Goal: Task Accomplishment & Management: Use online tool/utility

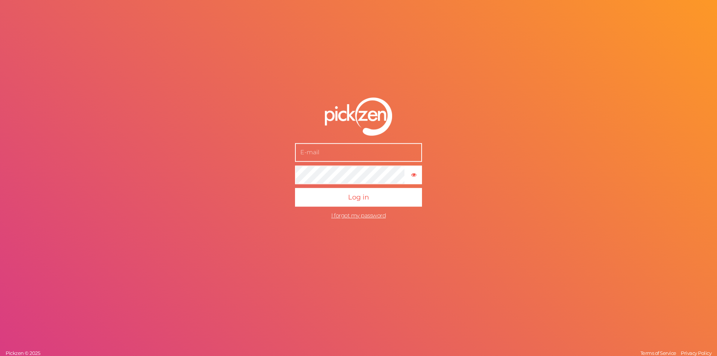
click at [332, 151] on input "text" at bounding box center [358, 152] width 127 height 19
type input "[PERSON_NAME][EMAIL_ADDRESS][DOMAIN_NAME]"
click at [358, 200] on span "Log in" at bounding box center [358, 197] width 21 height 8
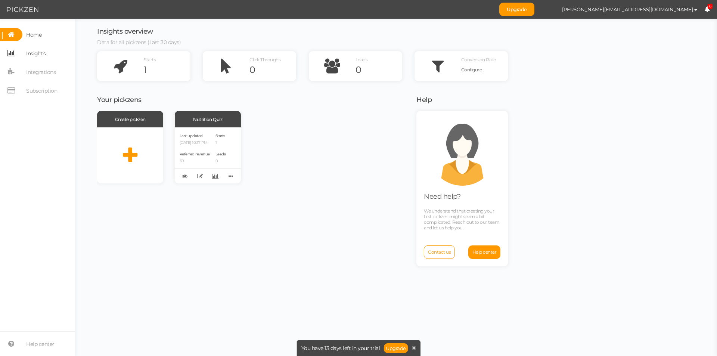
click at [44, 58] on span "Insights" at bounding box center [35, 53] width 19 height 12
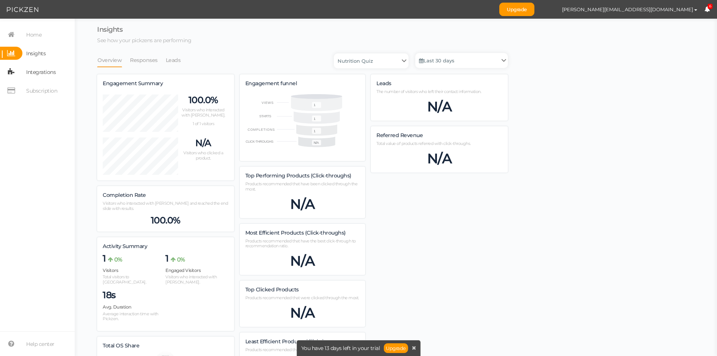
scroll to position [369, 411]
click at [43, 69] on span "Integrations" at bounding box center [40, 72] width 29 height 12
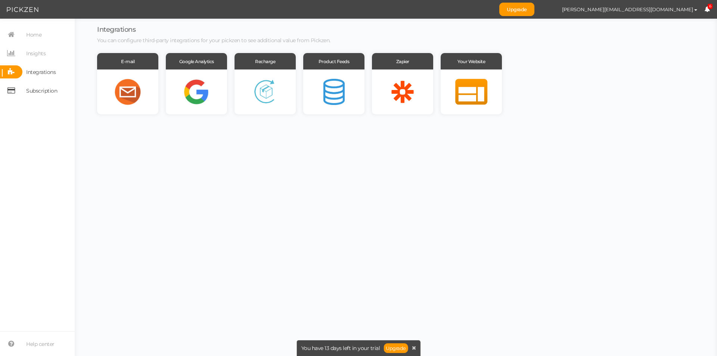
click at [41, 90] on span "Subscription" at bounding box center [41, 91] width 31 height 12
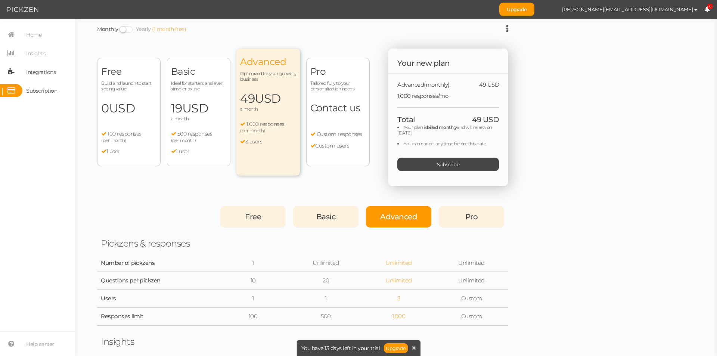
click at [38, 75] on span "Integrations" at bounding box center [40, 72] width 29 height 12
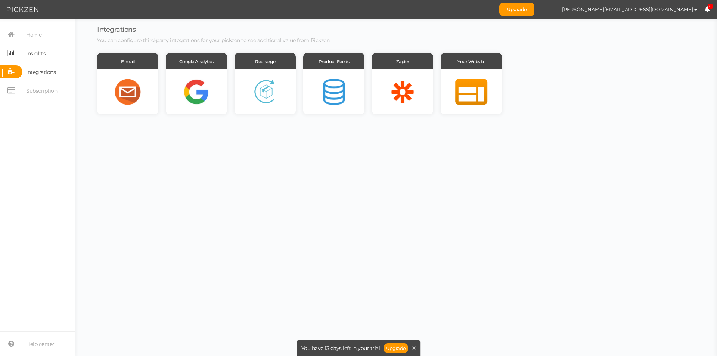
click at [38, 59] on span "Insights" at bounding box center [35, 53] width 19 height 12
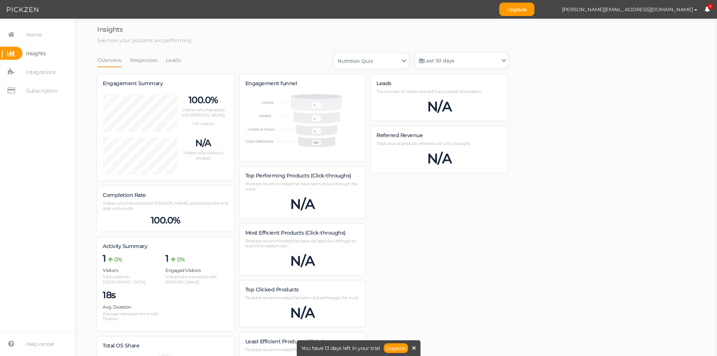
scroll to position [369, 411]
click at [149, 61] on link "Responses" at bounding box center [144, 60] width 28 height 14
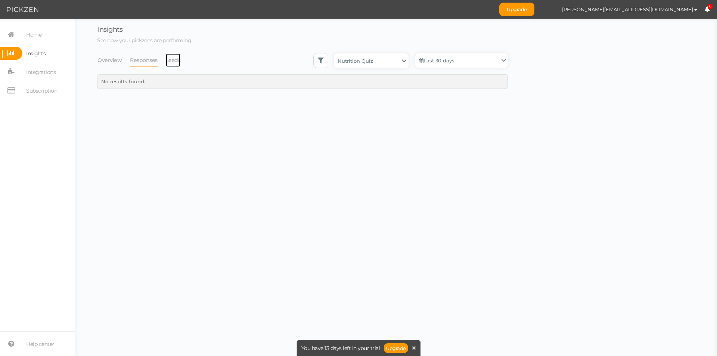
click at [176, 59] on link "Leads" at bounding box center [173, 60] width 16 height 14
click at [25, 37] on span "Home" at bounding box center [31, 34] width 19 height 13
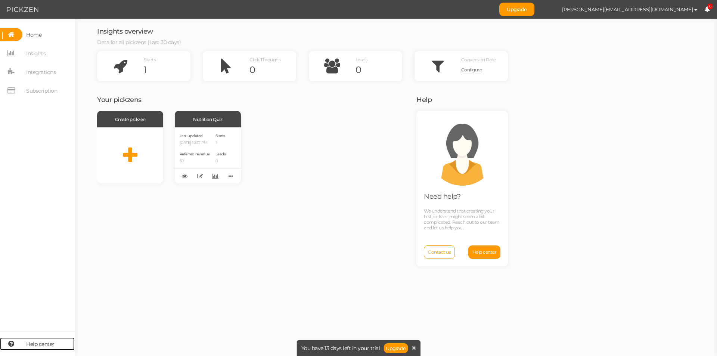
click at [44, 340] on span "Help center" at bounding box center [40, 344] width 28 height 12
click at [33, 53] on span "Insights" at bounding box center [35, 53] width 19 height 12
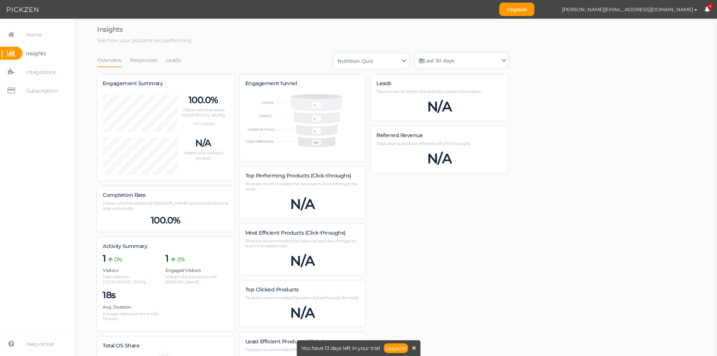
scroll to position [369, 411]
click at [136, 59] on link "Responses" at bounding box center [144, 60] width 28 height 14
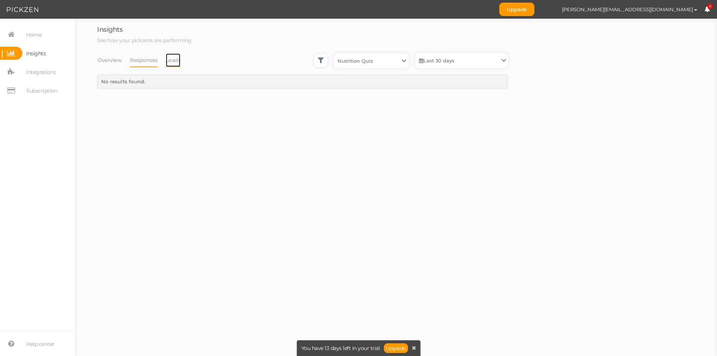
click at [175, 60] on link "Leads" at bounding box center [173, 60] width 16 height 14
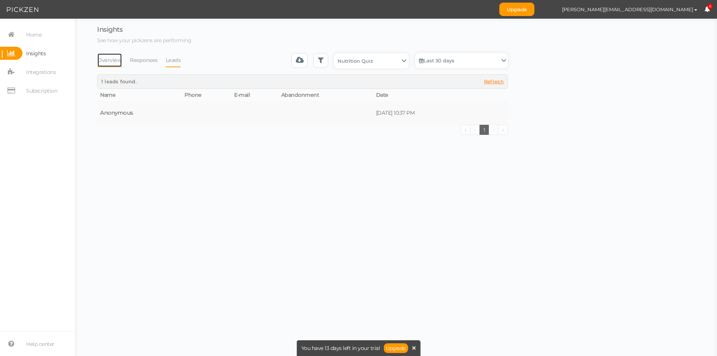
click at [114, 60] on link "Overview" at bounding box center [109, 60] width 25 height 14
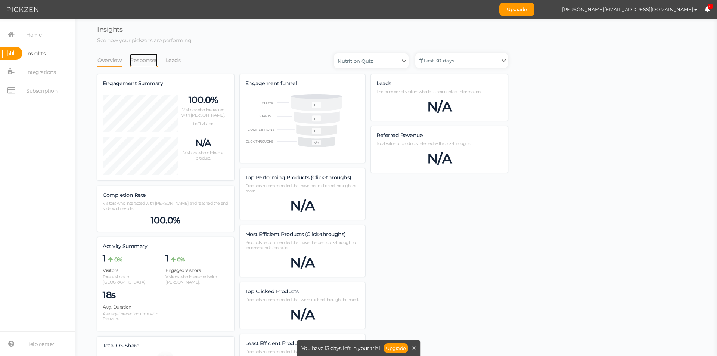
click at [136, 60] on link "Responses" at bounding box center [144, 60] width 28 height 14
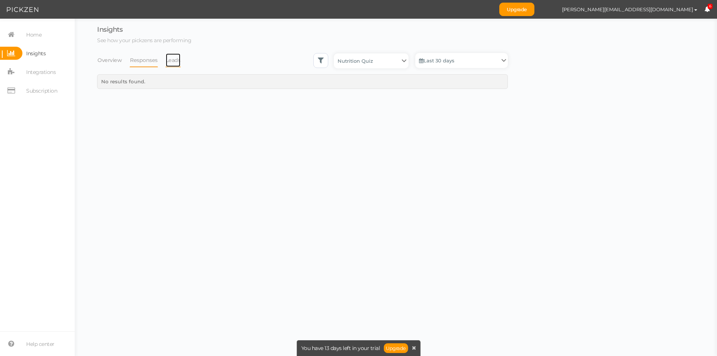
click at [174, 58] on link "Leads" at bounding box center [173, 60] width 16 height 14
click at [116, 117] on td "Anonymous" at bounding box center [139, 113] width 84 height 24
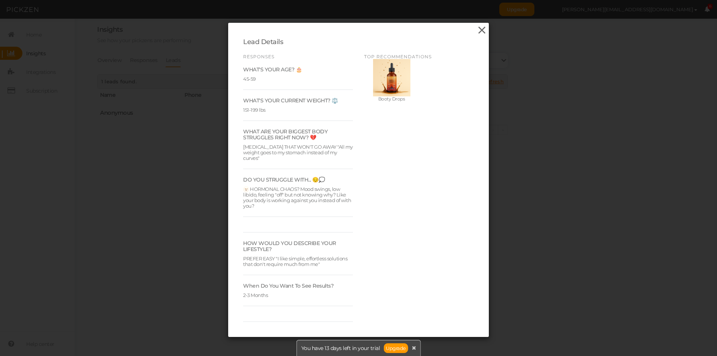
click at [480, 30] on icon at bounding box center [481, 30] width 11 height 11
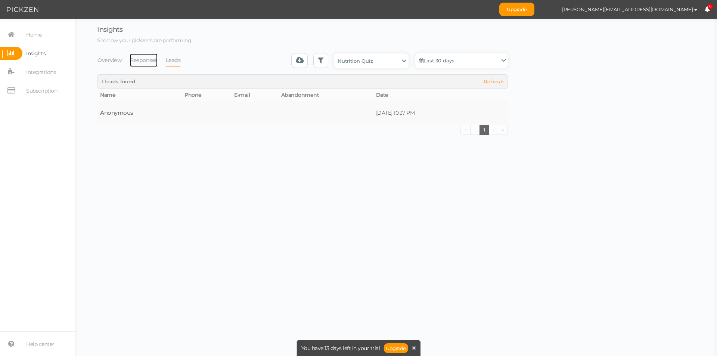
click at [134, 63] on link "Responses" at bounding box center [144, 60] width 28 height 14
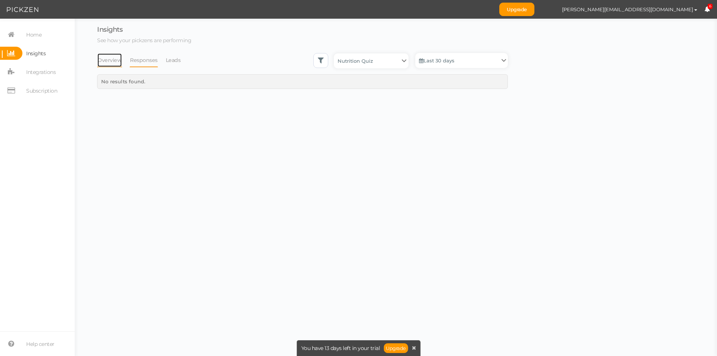
click at [108, 66] on link "Overview" at bounding box center [109, 60] width 25 height 14
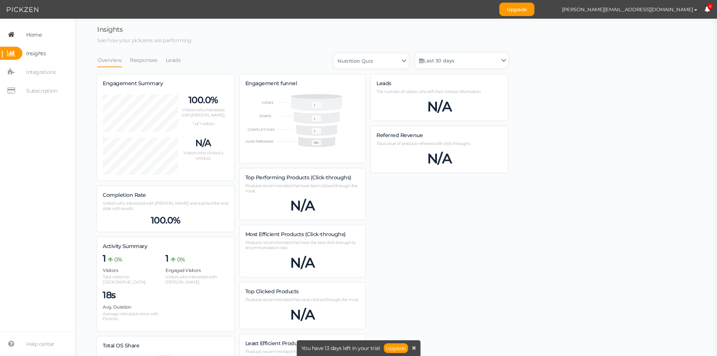
click at [29, 36] on span "Home" at bounding box center [33, 35] width 15 height 12
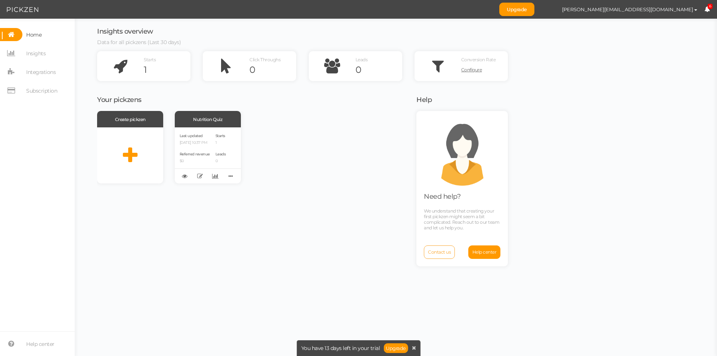
click at [438, 252] on span "Contact us" at bounding box center [439, 252] width 23 height 6
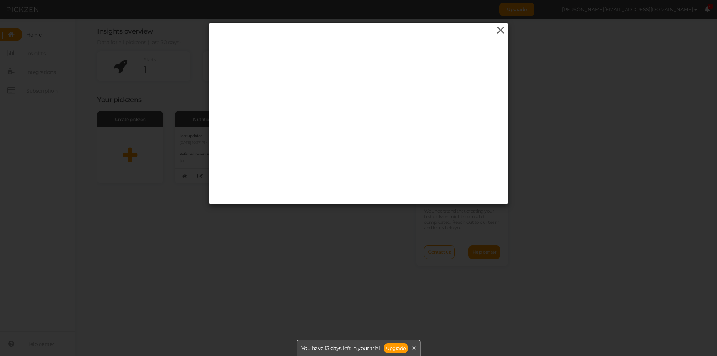
click at [497, 31] on icon at bounding box center [500, 30] width 11 height 11
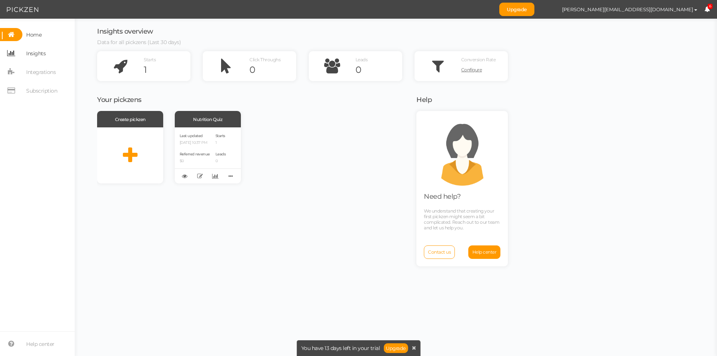
click at [40, 53] on span "Insights" at bounding box center [35, 53] width 19 height 12
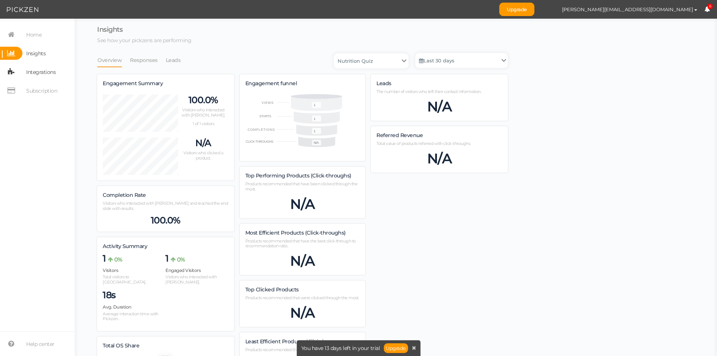
click at [43, 71] on span "Integrations" at bounding box center [40, 72] width 29 height 12
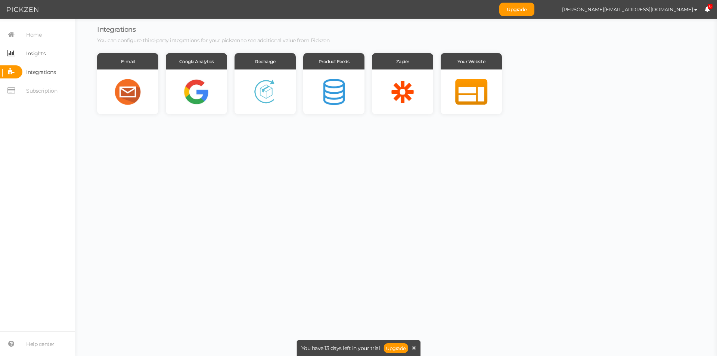
click at [43, 54] on span "Insights" at bounding box center [35, 53] width 19 height 12
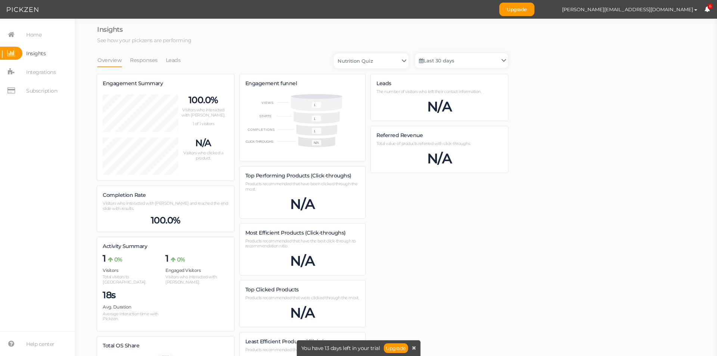
click at [709, 6] on span "6" at bounding box center [710, 7] width 5 height 6
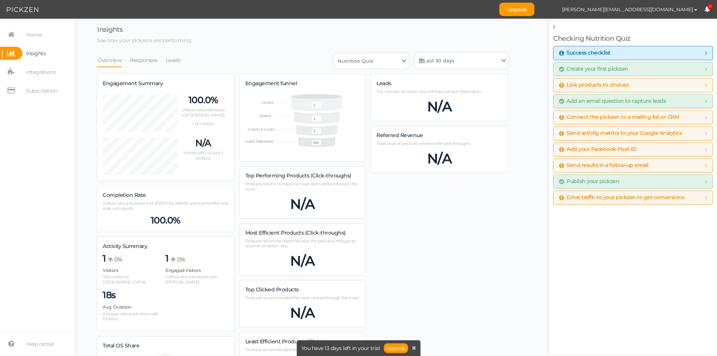
click at [702, 69] on span "Create your first pickzen" at bounding box center [633, 69] width 148 height 6
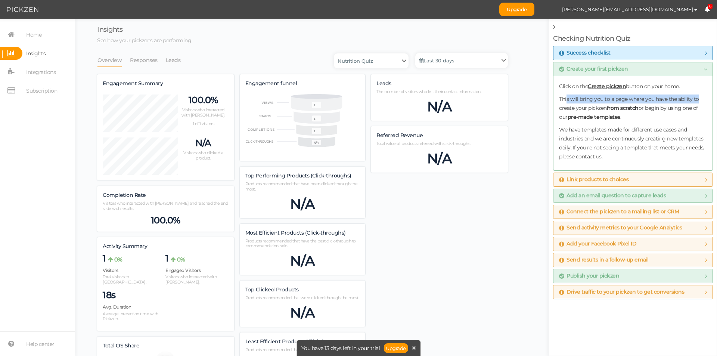
drag, startPoint x: 566, startPoint y: 102, endPoint x: 705, endPoint y: 102, distance: 138.5
click at [705, 102] on p "This will bring you to a page where you have the ability to create your pickzen…" at bounding box center [633, 107] width 148 height 27
click at [37, 31] on span "Home" at bounding box center [33, 35] width 15 height 12
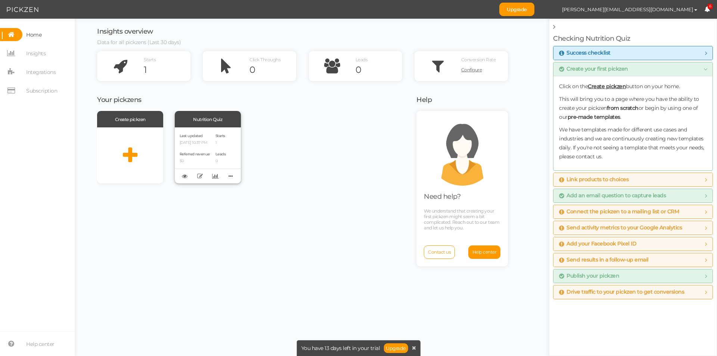
click at [205, 139] on div "Last updated [DATE] 10:37 PM" at bounding box center [195, 138] width 30 height 13
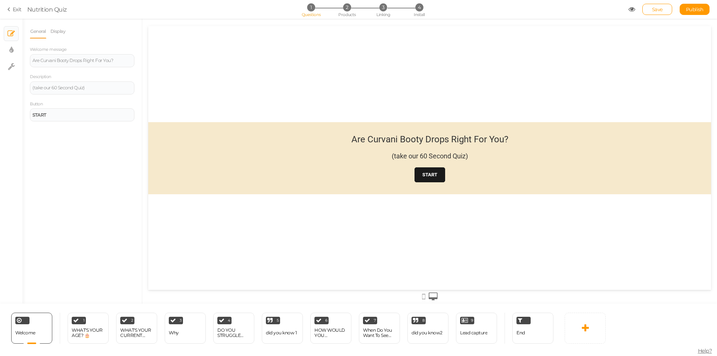
click at [430, 175] on strong "START" at bounding box center [429, 175] width 15 height 6
click at [349, 7] on span "2" at bounding box center [347, 7] width 8 height 8
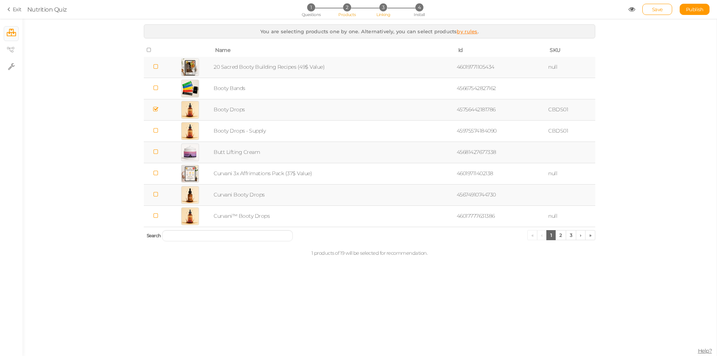
click at [382, 11] on span "3" at bounding box center [383, 7] width 8 height 8
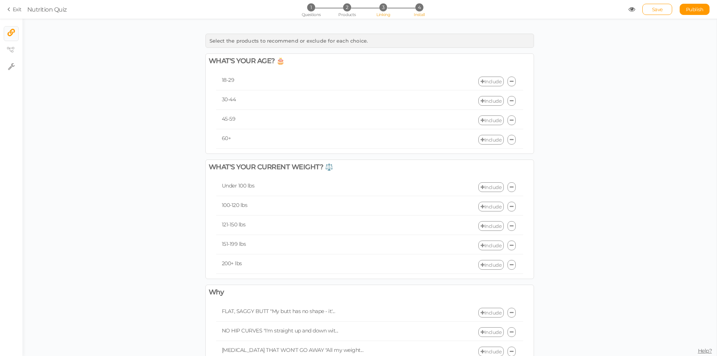
click at [423, 9] on li "4 Install" at bounding box center [419, 7] width 35 height 8
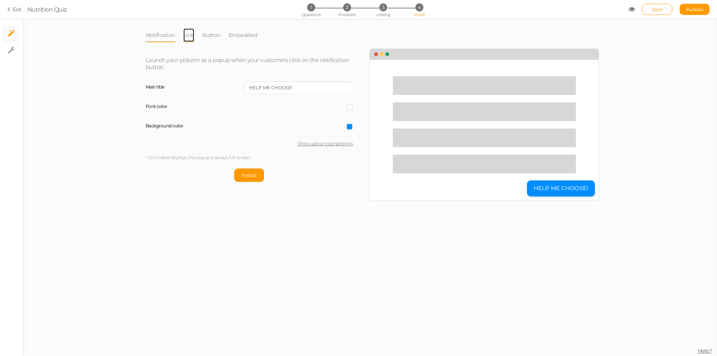
click at [187, 37] on link "Link" at bounding box center [189, 35] width 12 height 14
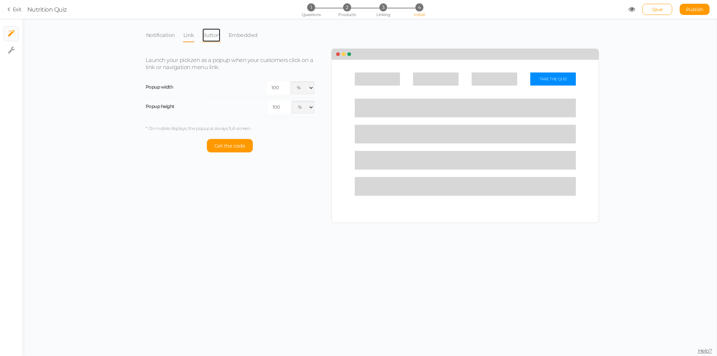
click at [213, 32] on link "Button" at bounding box center [211, 35] width 19 height 14
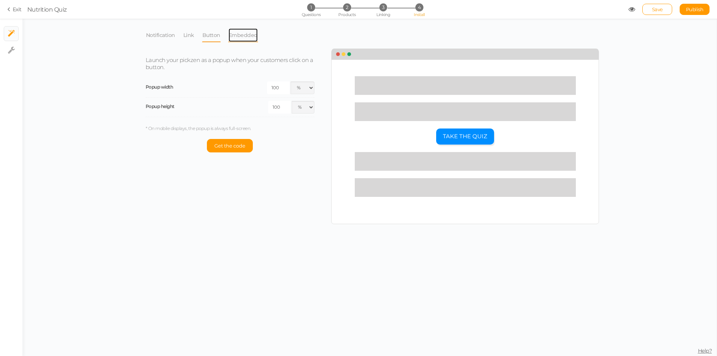
click at [234, 34] on link "Embedded" at bounding box center [243, 35] width 30 height 14
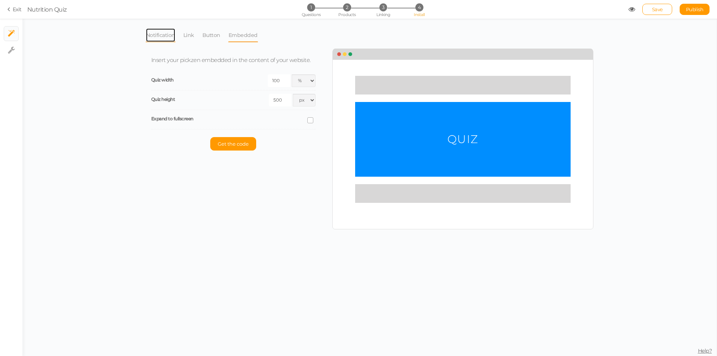
click at [166, 38] on link "Notification" at bounding box center [161, 35] width 30 height 14
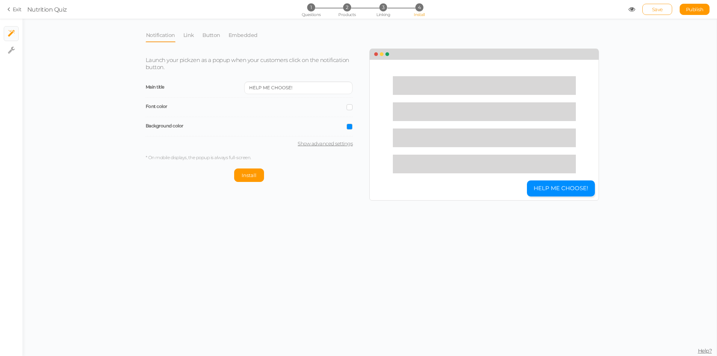
click at [652, 9] on span "Save" at bounding box center [657, 9] width 11 height 6
click at [687, 12] on span "Publish" at bounding box center [695, 9] width 18 height 6
click at [631, 8] on icon at bounding box center [631, 9] width 7 height 7
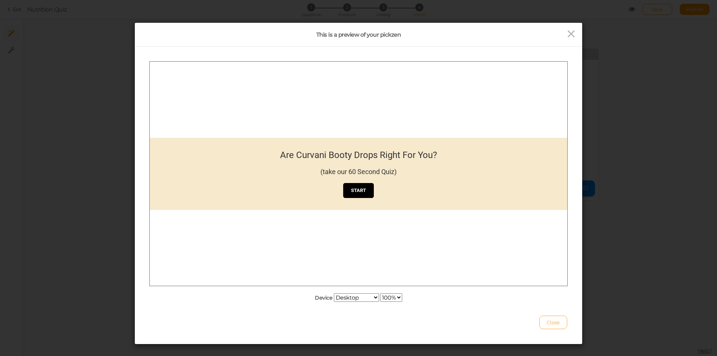
click at [552, 318] on button "Close" at bounding box center [553, 322] width 28 height 13
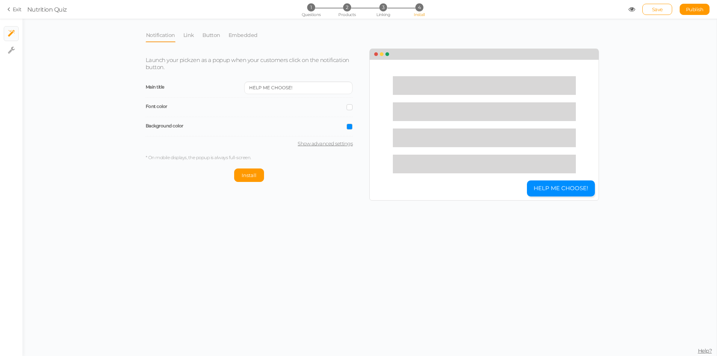
click at [316, 145] on link "Show advanced settings" at bounding box center [249, 143] width 207 height 6
select select "pct"
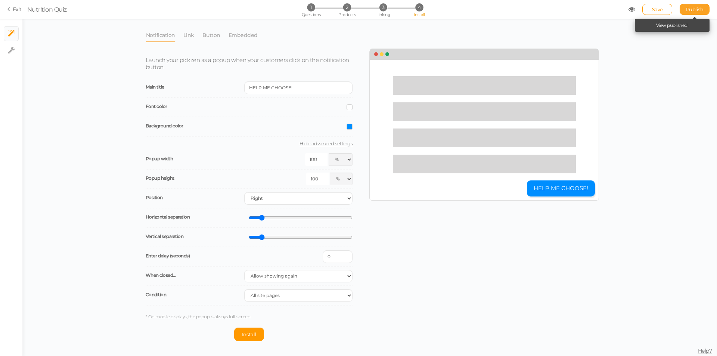
click at [698, 8] on span "Publish" at bounding box center [695, 9] width 18 height 6
click at [704, 347] on span "Help?" at bounding box center [705, 350] width 14 height 7
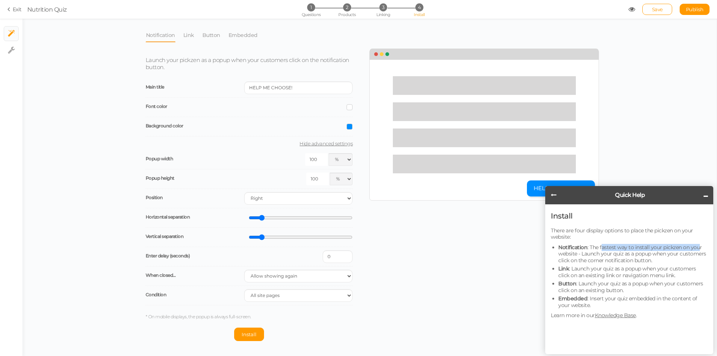
drag, startPoint x: 600, startPoint y: 246, endPoint x: 697, endPoint y: 246, distance: 97.1
click at [697, 246] on li "Notification : The fastest way to install your pickzen on your website - Launch…" at bounding box center [632, 254] width 149 height 20
drag, startPoint x: 597, startPoint y: 254, endPoint x: 694, endPoint y: 253, distance: 97.1
click at [694, 253] on li "Notification : The fastest way to install your pickzen on your website - Launch…" at bounding box center [632, 254] width 149 height 20
click at [593, 263] on li "Notification : The fastest way to install your pickzen on your website - Launch…" at bounding box center [632, 254] width 149 height 20
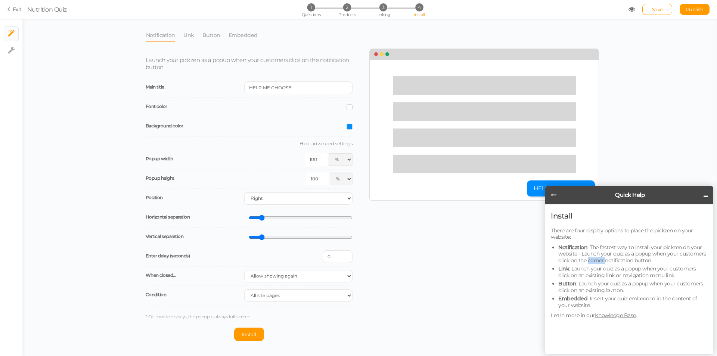
click at [593, 263] on li "Notification : The fastest way to install your pickzen on your website - Launch…" at bounding box center [632, 254] width 149 height 20
click at [581, 270] on li "Link : Launch your quiz as a popup when your customers click on an existing lin…" at bounding box center [632, 271] width 149 height 13
click at [238, 37] on link "Embedded" at bounding box center [243, 35] width 30 height 14
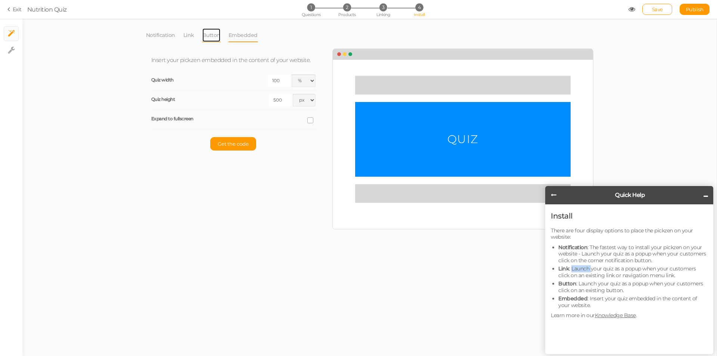
click at [211, 35] on link "Button" at bounding box center [211, 35] width 19 height 14
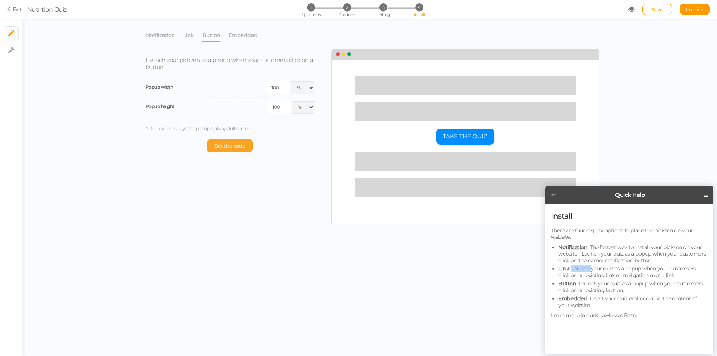
click at [226, 144] on span "Get the code" at bounding box center [229, 146] width 31 height 6
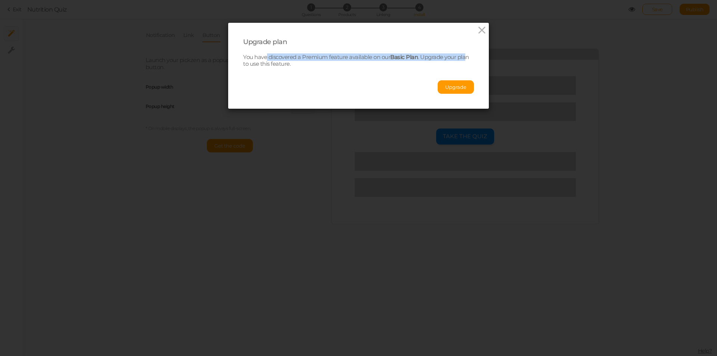
drag, startPoint x: 263, startPoint y: 58, endPoint x: 464, endPoint y: 56, distance: 200.9
click at [464, 56] on p "You have discovered a Premium feature available on our Basic Plan . Upgrade you…" at bounding box center [358, 61] width 231 height 14
click at [480, 33] on icon at bounding box center [481, 30] width 11 height 11
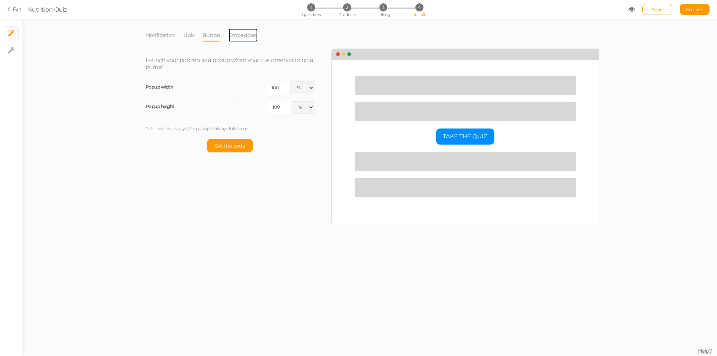
click at [248, 34] on link "Embedded" at bounding box center [243, 35] width 30 height 14
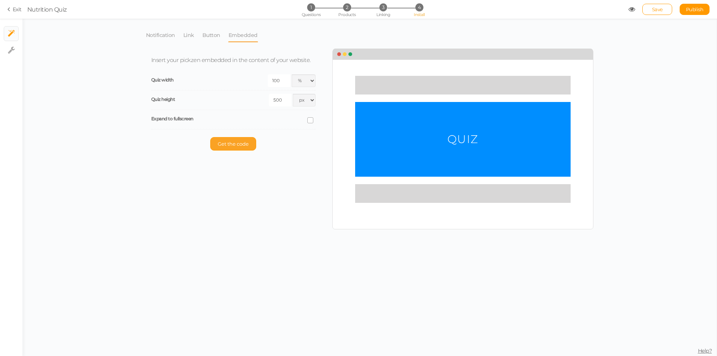
click at [248, 143] on span "Get the code" at bounding box center [233, 144] width 31 height 6
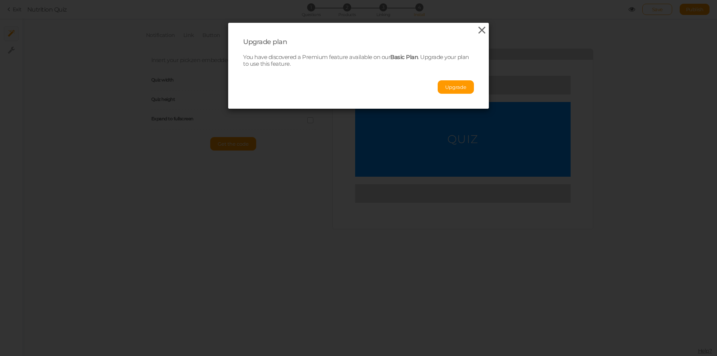
click at [480, 29] on icon at bounding box center [481, 30] width 11 height 11
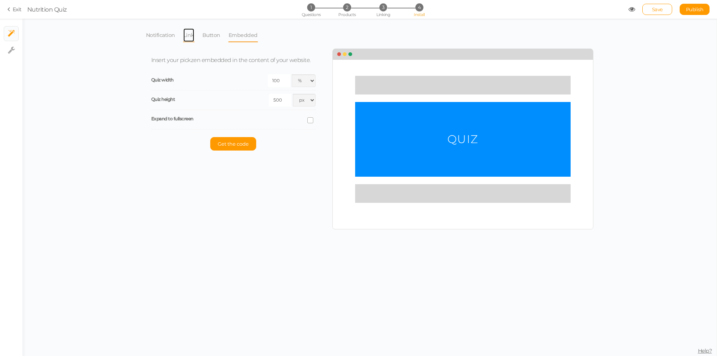
click at [189, 34] on link "Link" at bounding box center [189, 35] width 12 height 14
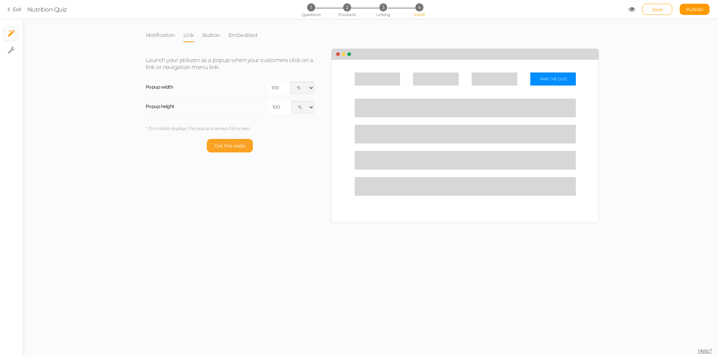
click at [230, 148] on span "Get the code" at bounding box center [229, 146] width 31 height 6
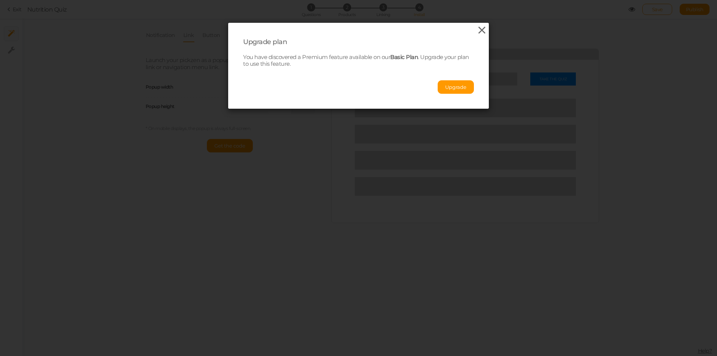
click at [478, 29] on icon at bounding box center [481, 30] width 11 height 11
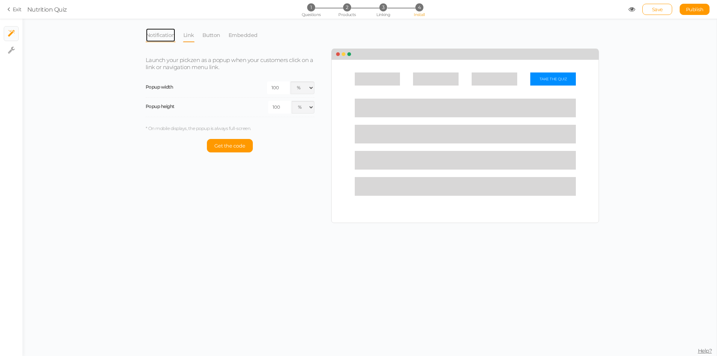
click at [156, 32] on link "Notification" at bounding box center [161, 35] width 30 height 14
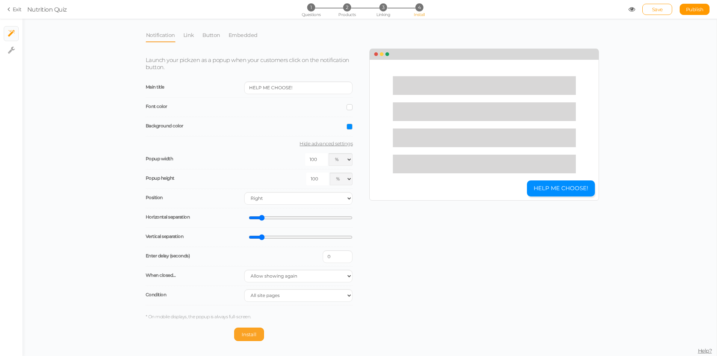
click at [251, 332] on span "Install" at bounding box center [249, 334] width 15 height 6
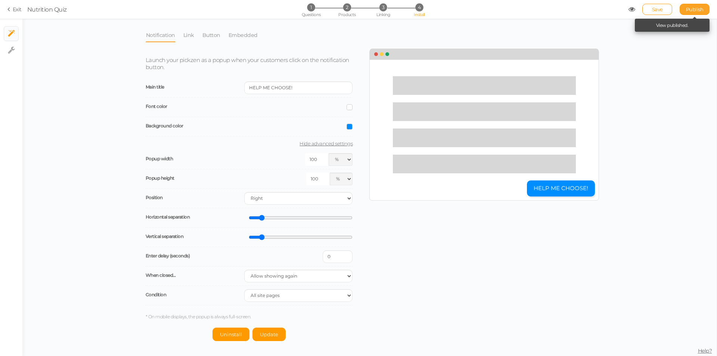
click at [690, 8] on span "Publish" at bounding box center [695, 9] width 18 height 6
click at [17, 50] on link "× Settings" at bounding box center [11, 50] width 14 height 14
select select "en"
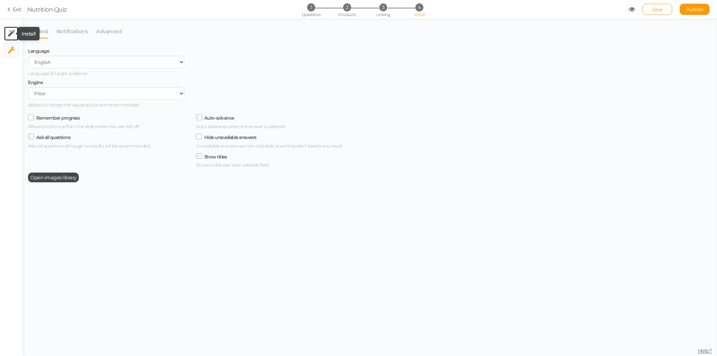
click at [8, 33] on icon at bounding box center [11, 33] width 7 height 7
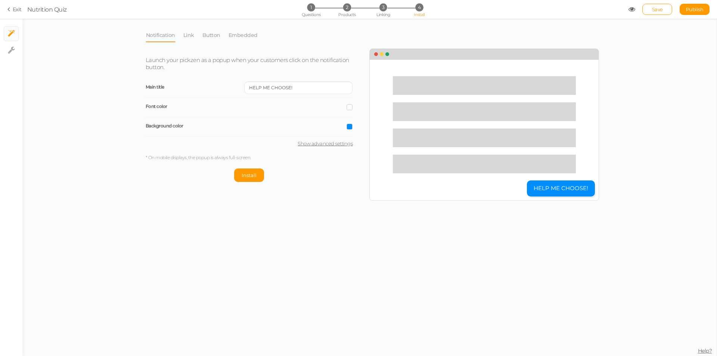
click at [11, 6] on icon at bounding box center [9, 9] width 5 height 7
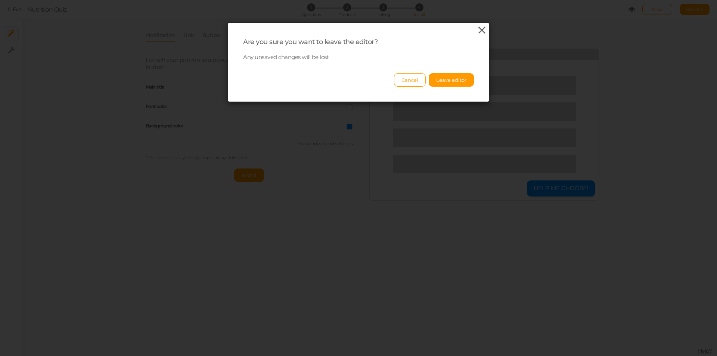
click at [476, 35] on icon at bounding box center [481, 30] width 11 height 11
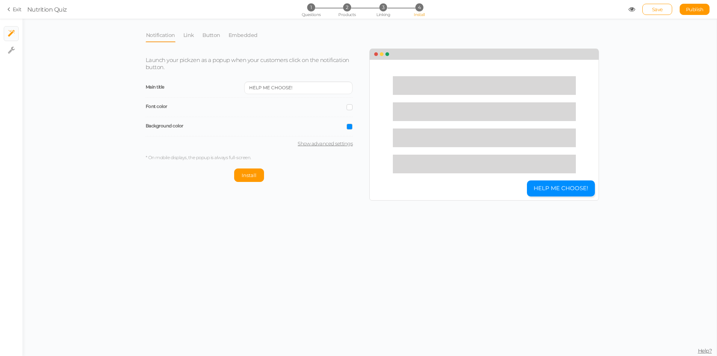
click at [15, 11] on link "Exit" at bounding box center [14, 9] width 14 height 7
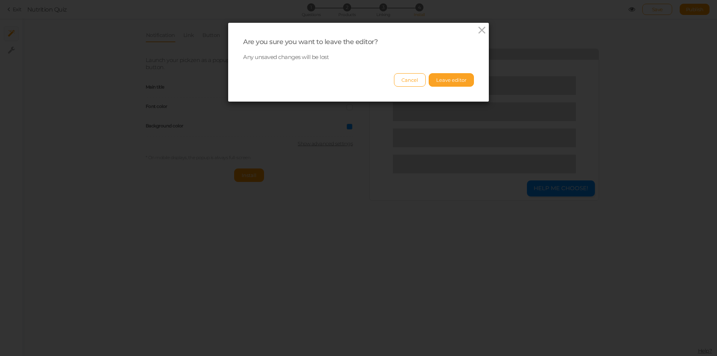
click at [459, 78] on button "Leave editor" at bounding box center [451, 79] width 45 height 13
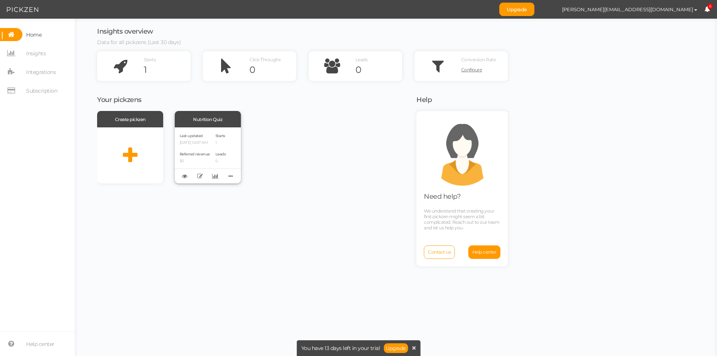
click at [196, 152] on span "Referred revenue" at bounding box center [195, 154] width 30 height 5
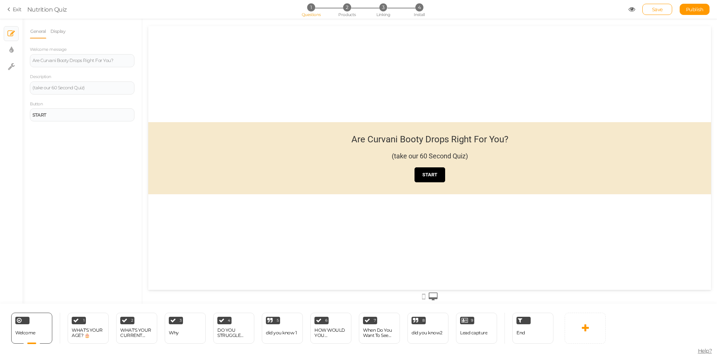
click at [10, 7] on icon at bounding box center [9, 9] width 5 height 7
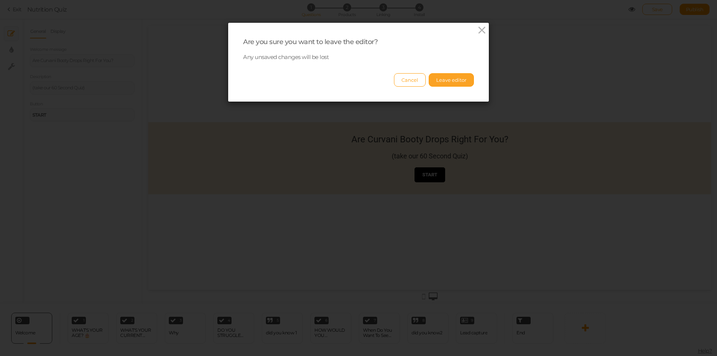
click at [441, 79] on button "Leave editor" at bounding box center [451, 79] width 45 height 13
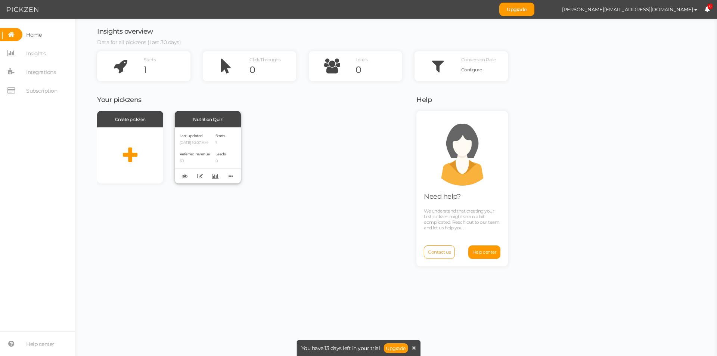
click at [210, 149] on div "Last updated [DATE] 10:07 AM Referred revenue $0" at bounding box center [195, 155] width 30 height 46
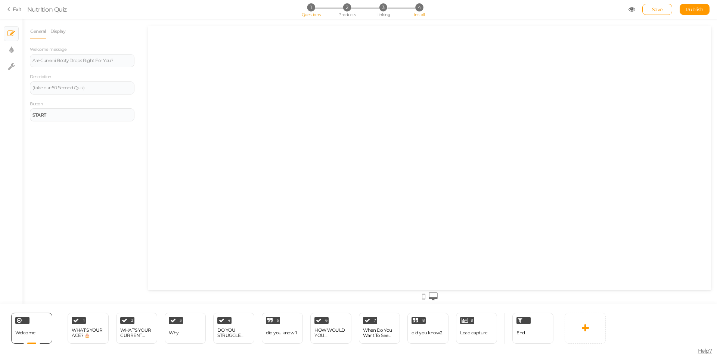
click at [422, 4] on li "4 Install" at bounding box center [419, 7] width 35 height 8
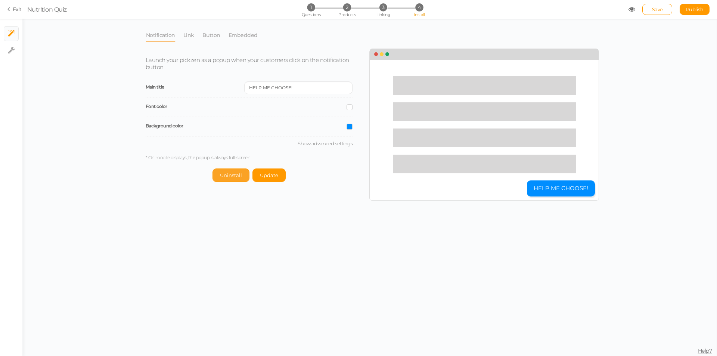
click at [231, 177] on span "Uninstall" at bounding box center [231, 175] width 22 height 6
click at [188, 37] on link "Link" at bounding box center [189, 35] width 12 height 14
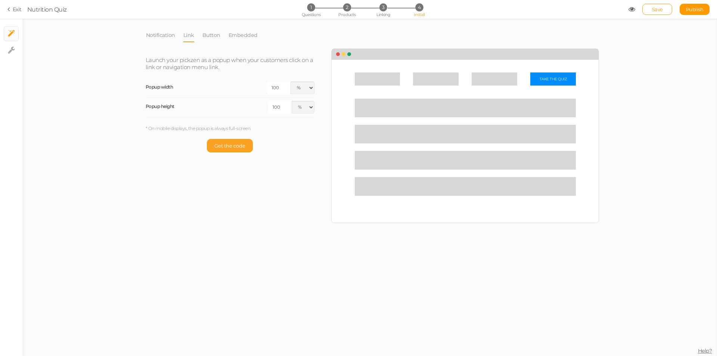
click at [226, 146] on span "Get the code" at bounding box center [229, 146] width 31 height 6
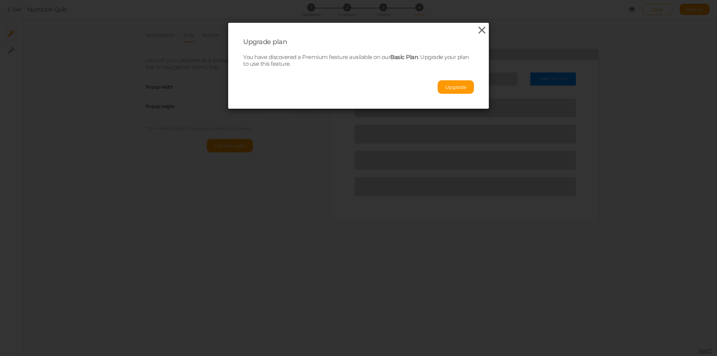
click at [478, 29] on icon at bounding box center [481, 30] width 11 height 11
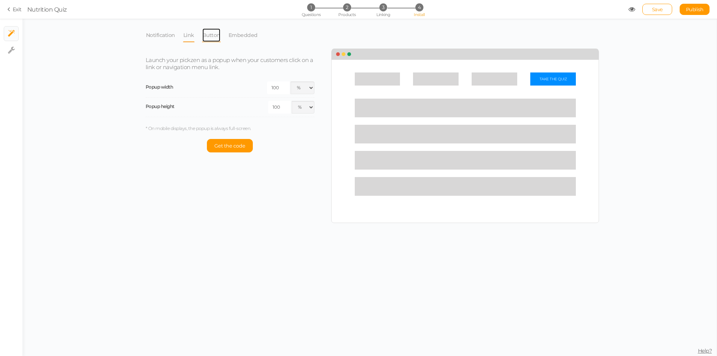
click at [214, 38] on link "Button" at bounding box center [211, 35] width 19 height 14
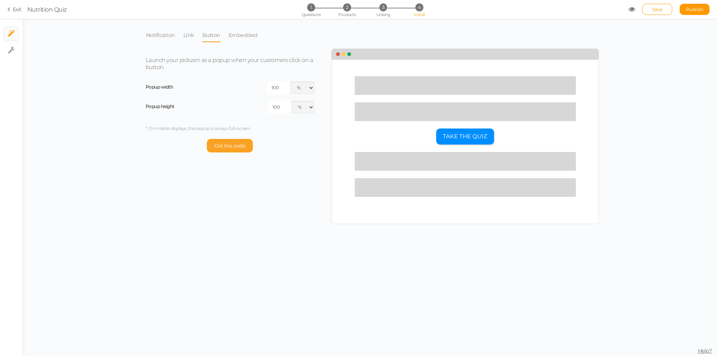
click at [229, 143] on span "Get the code" at bounding box center [229, 146] width 31 height 6
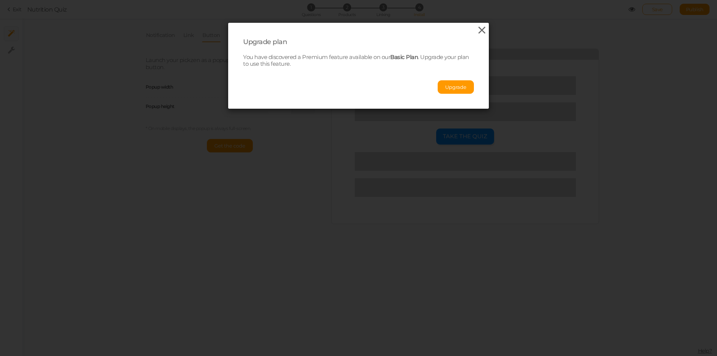
click at [480, 27] on icon at bounding box center [481, 30] width 11 height 11
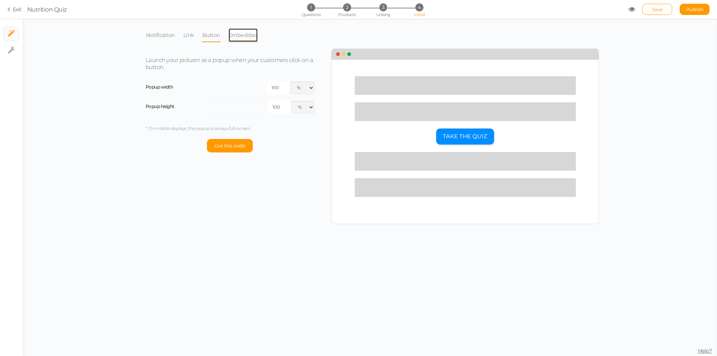
click at [234, 34] on link "Embedded" at bounding box center [243, 35] width 30 height 14
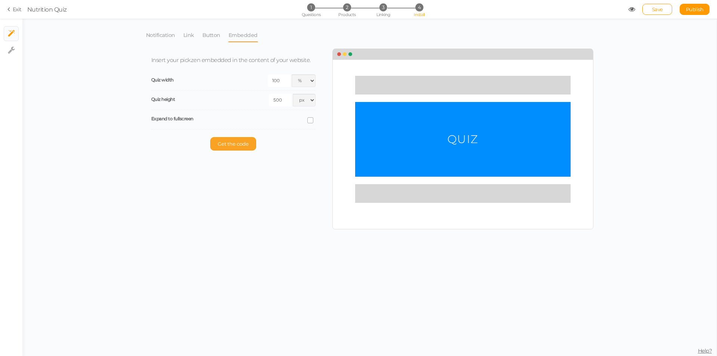
click at [237, 149] on button "Get the code" at bounding box center [233, 143] width 46 height 13
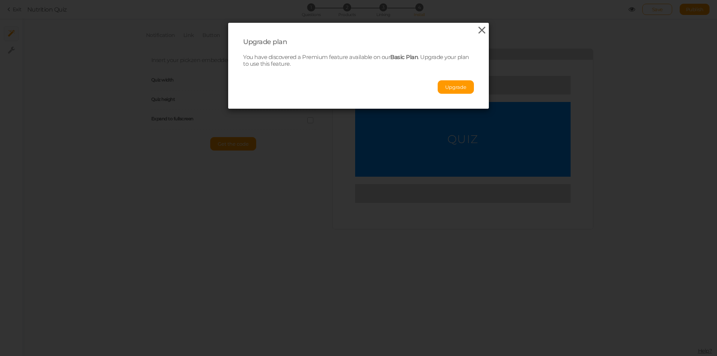
click at [481, 30] on icon at bounding box center [481, 30] width 11 height 11
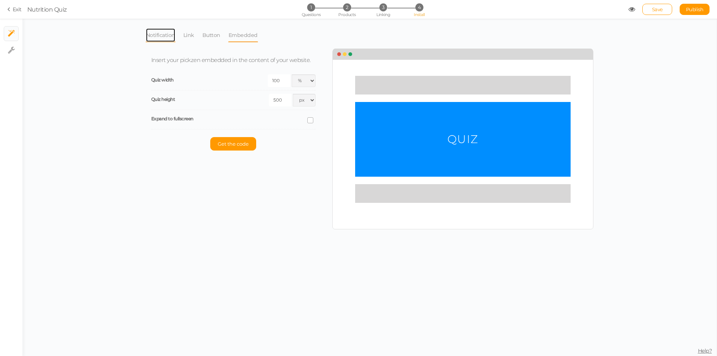
click at [162, 37] on link "Notification" at bounding box center [161, 35] width 30 height 14
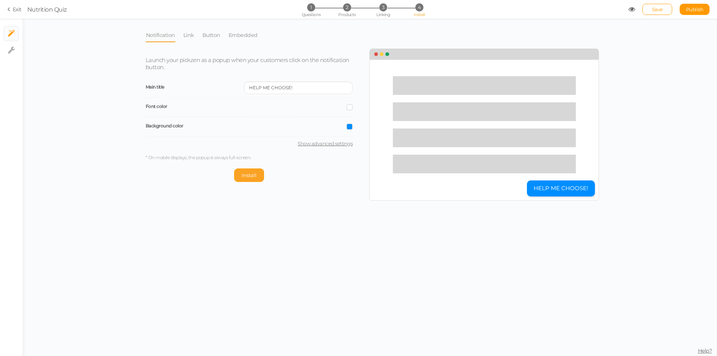
click at [254, 178] on span "Install" at bounding box center [249, 175] width 15 height 6
click at [243, 35] on link "Embedded" at bounding box center [243, 35] width 30 height 14
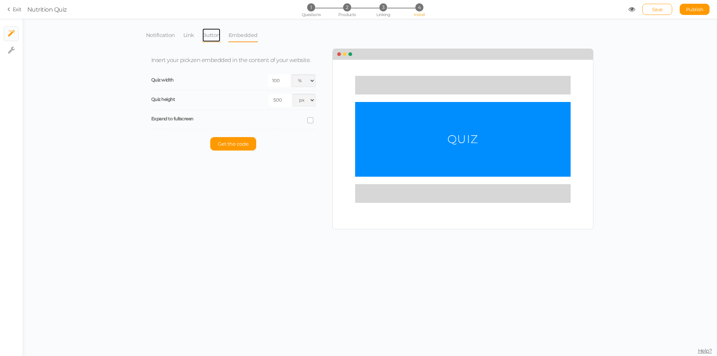
click at [215, 35] on link "Button" at bounding box center [211, 35] width 19 height 14
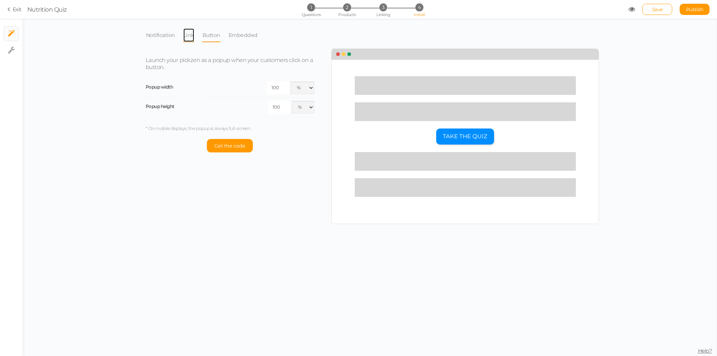
click at [189, 35] on link "Link" at bounding box center [189, 35] width 12 height 14
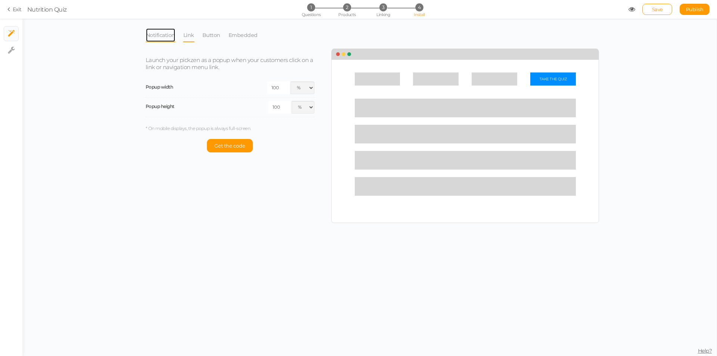
click at [167, 37] on link "Notification" at bounding box center [161, 35] width 30 height 14
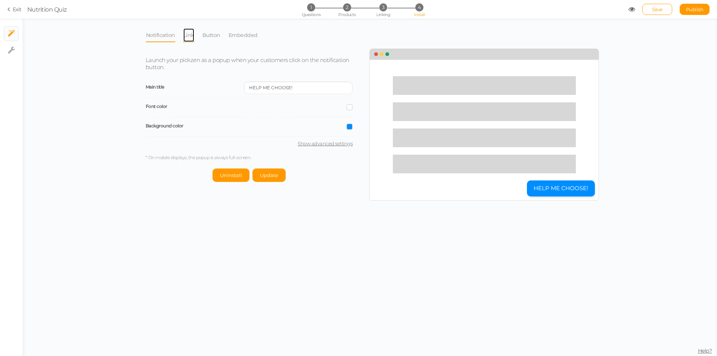
click at [188, 34] on link "Link" at bounding box center [189, 35] width 12 height 14
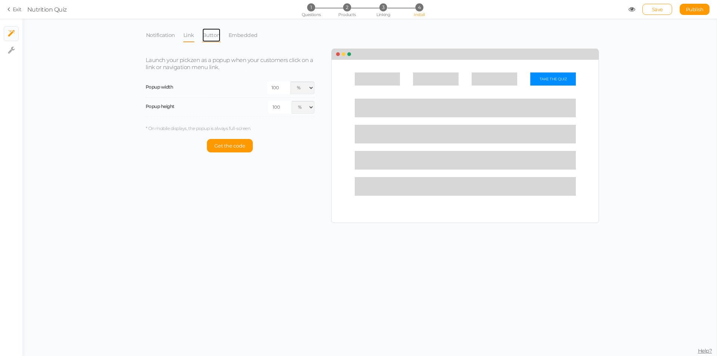
click at [207, 32] on link "Button" at bounding box center [211, 35] width 19 height 14
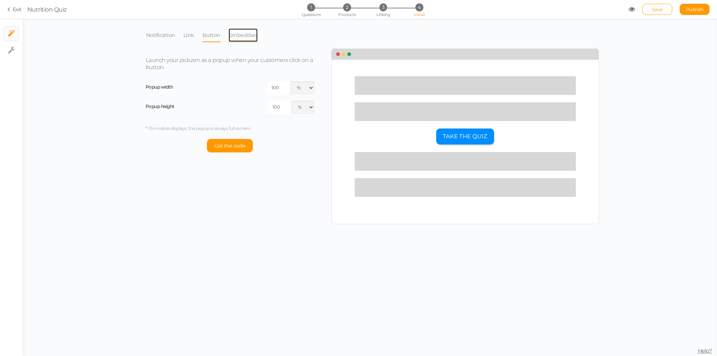
click at [236, 35] on link "Embedded" at bounding box center [243, 35] width 30 height 14
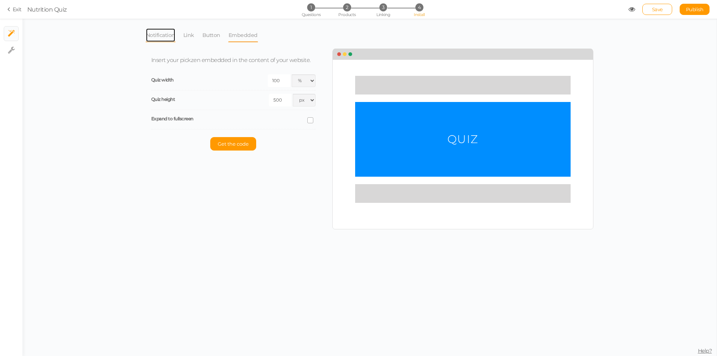
click at [159, 35] on link "Notification" at bounding box center [161, 35] width 30 height 14
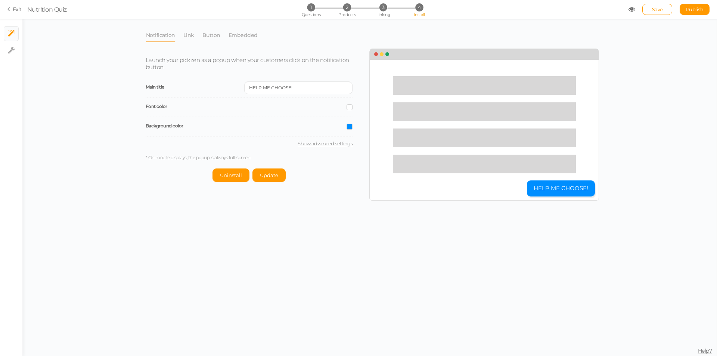
click at [314, 147] on div "Launch your pickzen as a popup when your customers click on the notification bu…" at bounding box center [255, 115] width 230 height 133
click at [314, 144] on link "Show advanced settings" at bounding box center [249, 143] width 207 height 6
select select "pct"
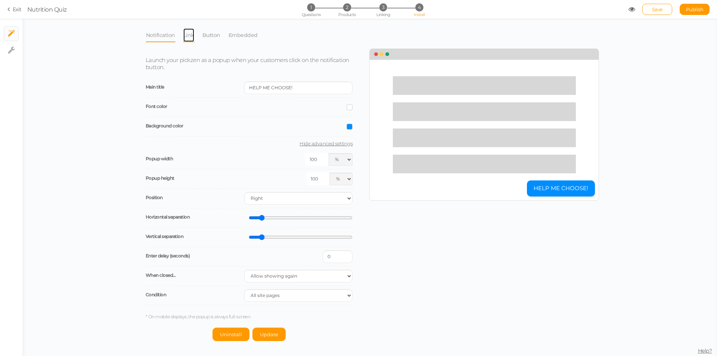
click at [183, 32] on link "Link" at bounding box center [189, 35] width 12 height 14
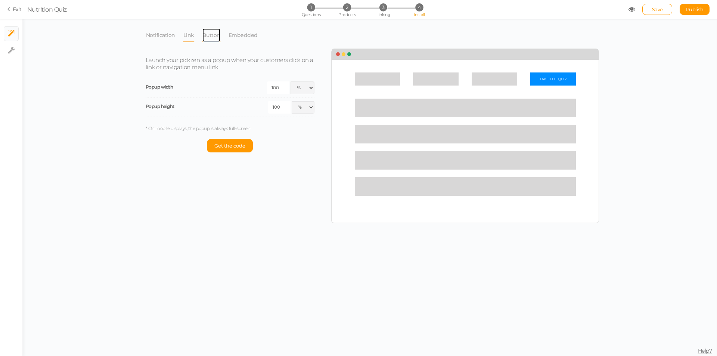
click at [209, 33] on link "Button" at bounding box center [211, 35] width 19 height 14
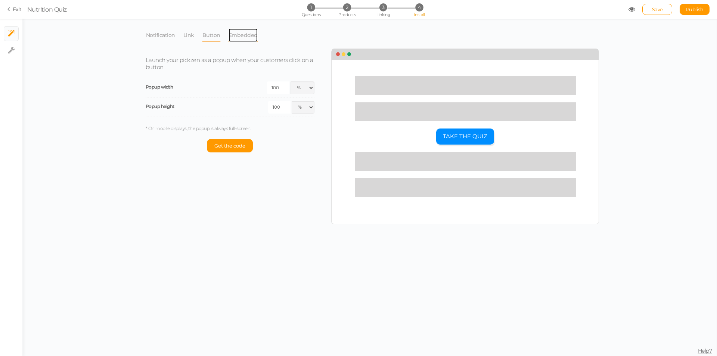
click at [240, 37] on link "Embedded" at bounding box center [243, 35] width 30 height 14
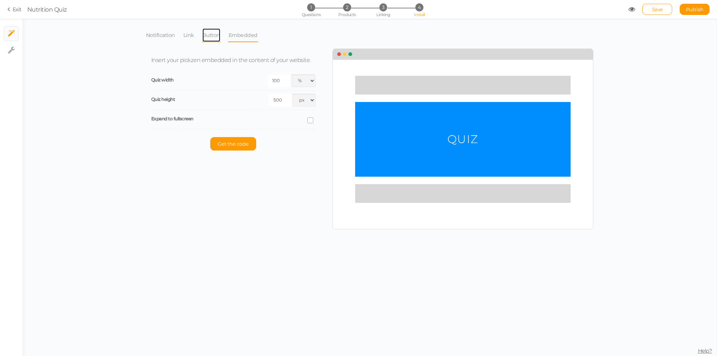
click at [208, 35] on link "Button" at bounding box center [211, 35] width 19 height 14
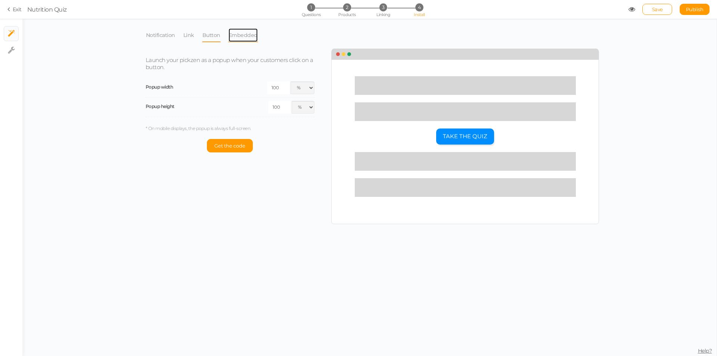
click at [254, 34] on link "Embedded" at bounding box center [243, 35] width 30 height 14
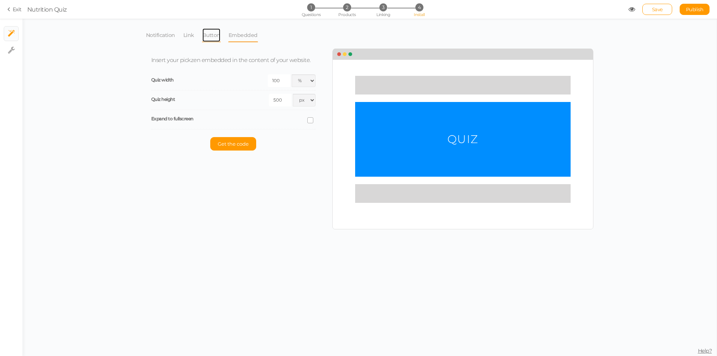
click at [210, 35] on link "Button" at bounding box center [211, 35] width 19 height 14
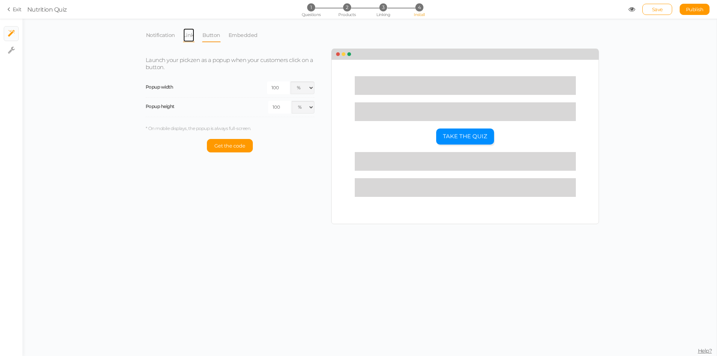
click at [191, 34] on link "Link" at bounding box center [189, 35] width 12 height 14
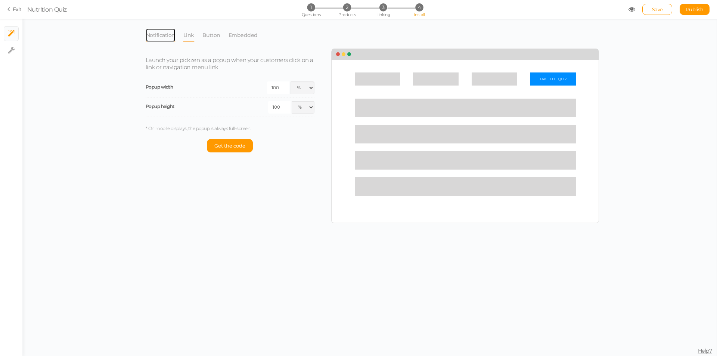
click at [155, 36] on link "Notification" at bounding box center [161, 35] width 30 height 14
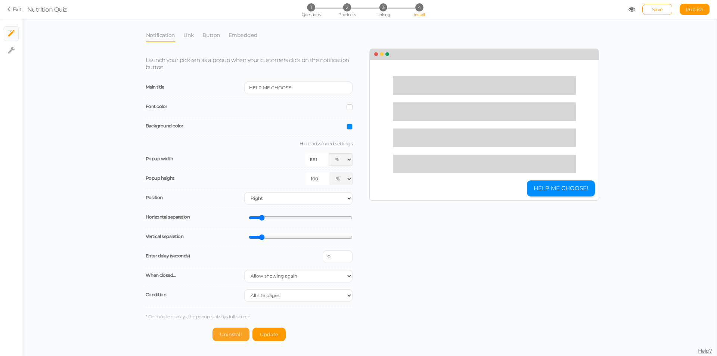
click at [237, 334] on span "Uninstall" at bounding box center [231, 334] width 22 height 6
click at [12, 10] on icon at bounding box center [9, 9] width 5 height 7
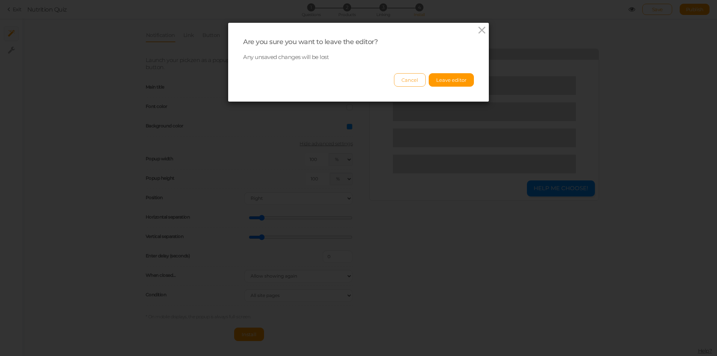
click at [407, 79] on button "Cancel" at bounding box center [410, 79] width 32 height 13
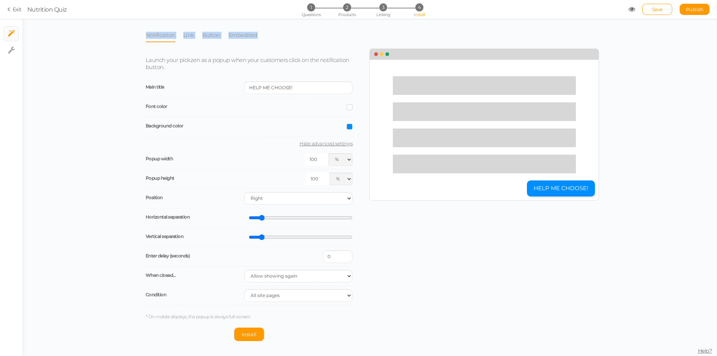
copy ul "Notification Link Button Embedded"
drag, startPoint x: 272, startPoint y: 33, endPoint x: 144, endPoint y: 32, distance: 127.7
click at [144, 32] on div "Notification Link Button Embedded Launch your pickzen as a popup when your cust…" at bounding box center [369, 184] width 455 height 320
click at [198, 40] on li "Link" at bounding box center [192, 35] width 19 height 14
click at [190, 36] on link "Link" at bounding box center [189, 35] width 12 height 14
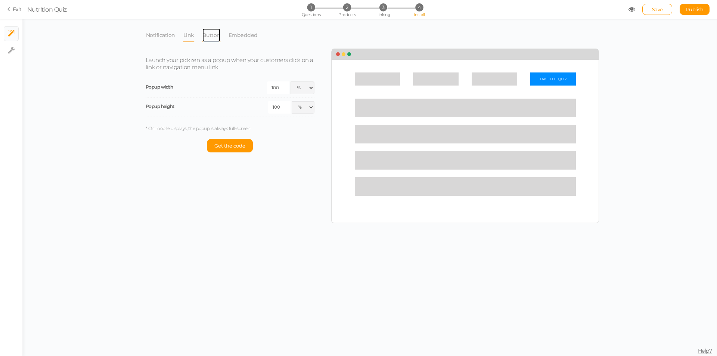
click at [208, 35] on link "Button" at bounding box center [211, 35] width 19 height 14
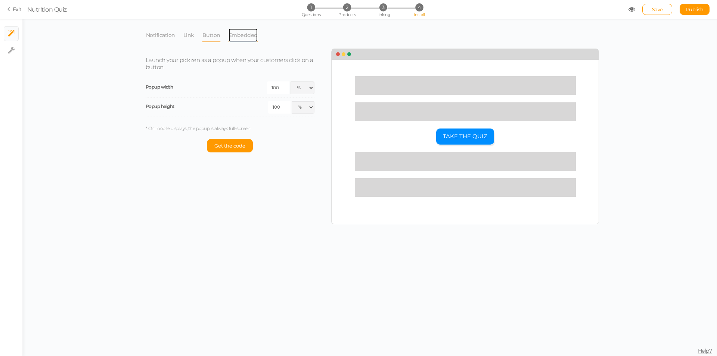
click at [240, 29] on link "Embedded" at bounding box center [243, 35] width 30 height 14
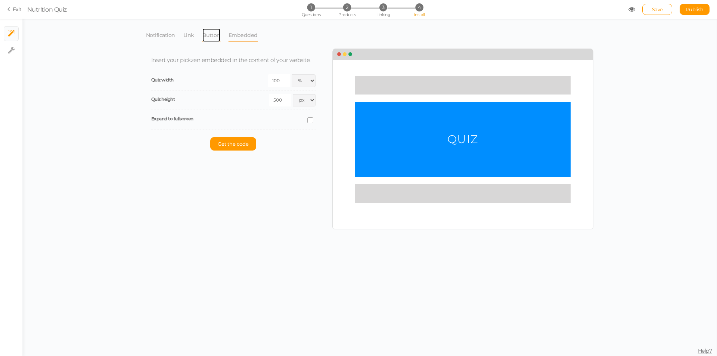
click at [207, 34] on link "Button" at bounding box center [211, 35] width 19 height 14
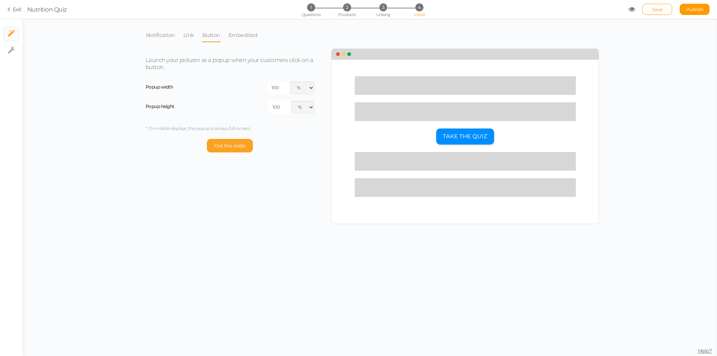
click at [223, 146] on span "Get the code" at bounding box center [229, 146] width 31 height 6
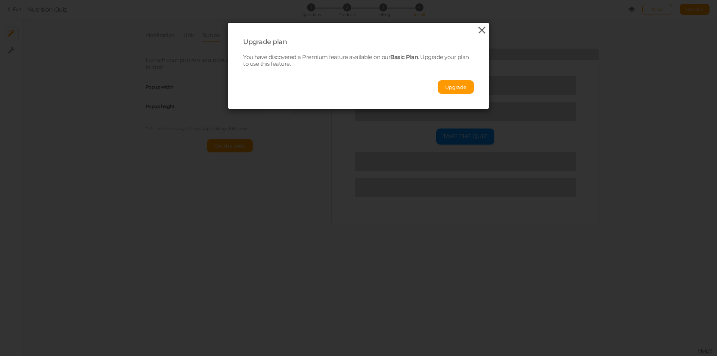
click at [476, 31] on icon at bounding box center [481, 30] width 11 height 11
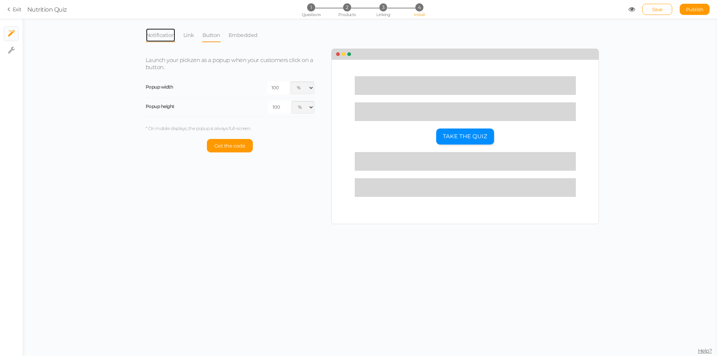
click at [168, 32] on link "Notification" at bounding box center [161, 35] width 30 height 14
